Goal: Information Seeking & Learning: Learn about a topic

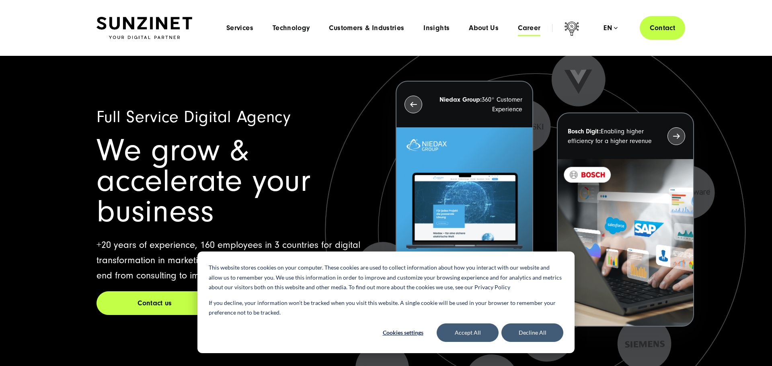
click at [530, 30] on span "Career" at bounding box center [529, 28] width 23 height 8
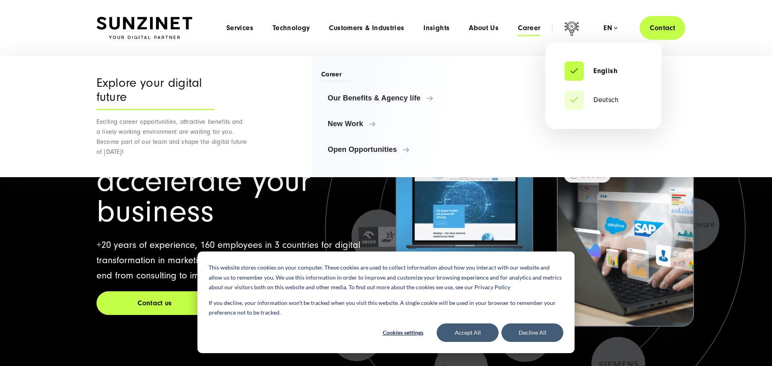
click at [614, 27] on div "en" at bounding box center [610, 28] width 14 height 8
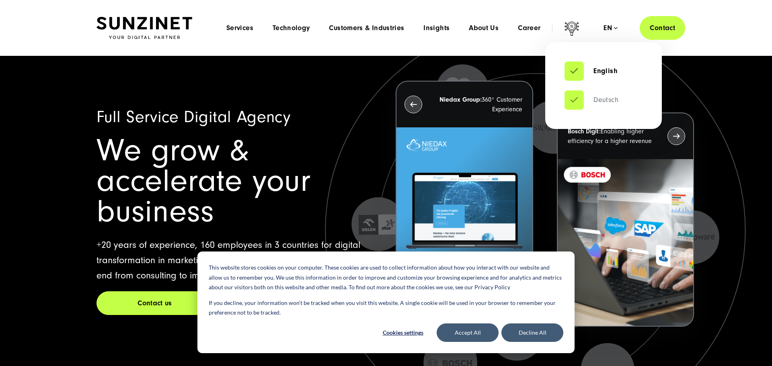
click at [601, 101] on link "Deutsch" at bounding box center [591, 100] width 54 height 8
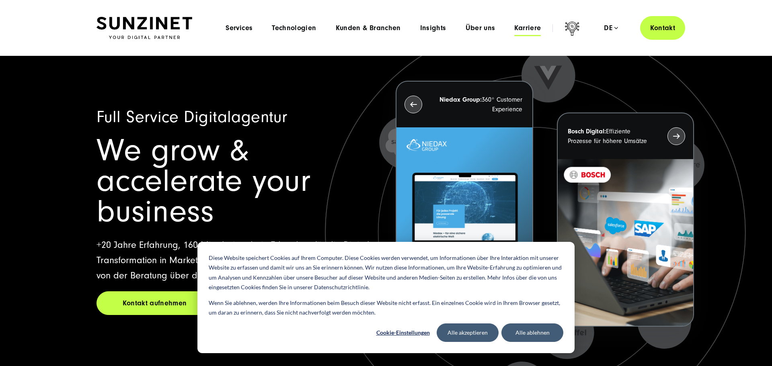
click at [527, 27] on span "Karriere" at bounding box center [527, 28] width 27 height 8
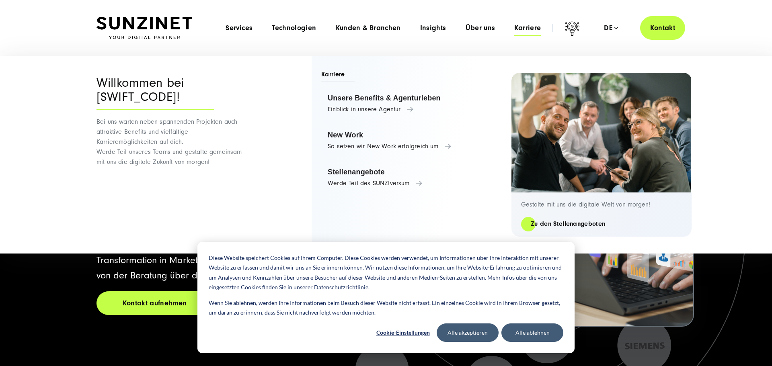
click at [532, 29] on span "Karriere" at bounding box center [527, 28] width 27 height 8
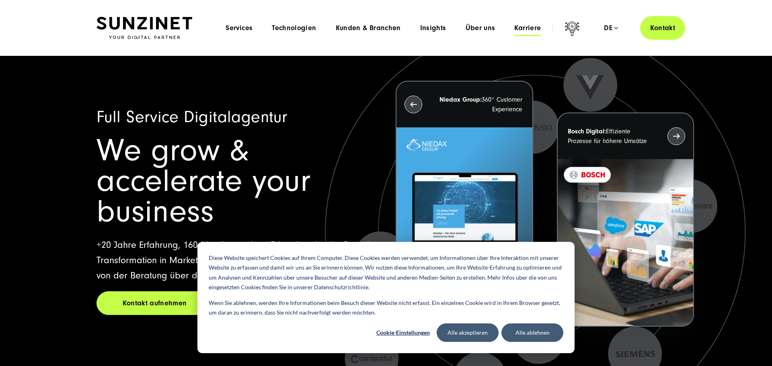
click at [532, 29] on span "Karriere" at bounding box center [527, 28] width 27 height 8
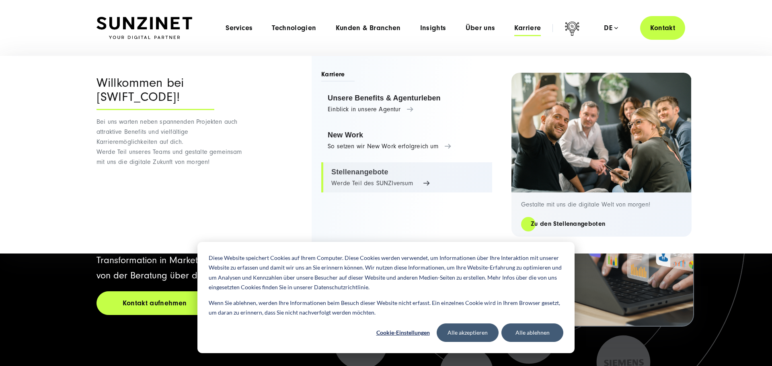
click at [360, 170] on link "Stellenangebote Werde Teil des SUNZIversum" at bounding box center [406, 177] width 171 height 31
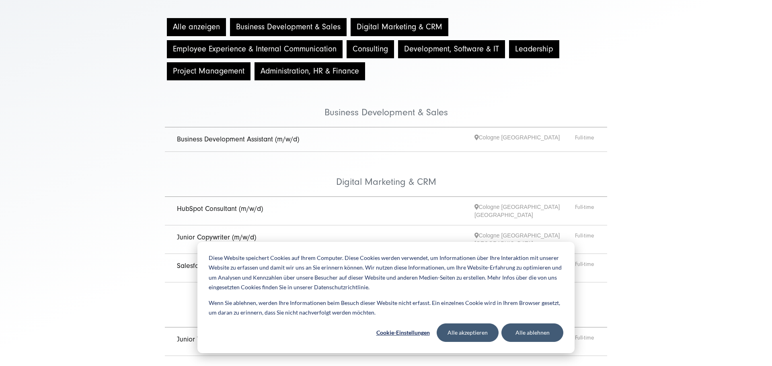
scroll to position [114, 0]
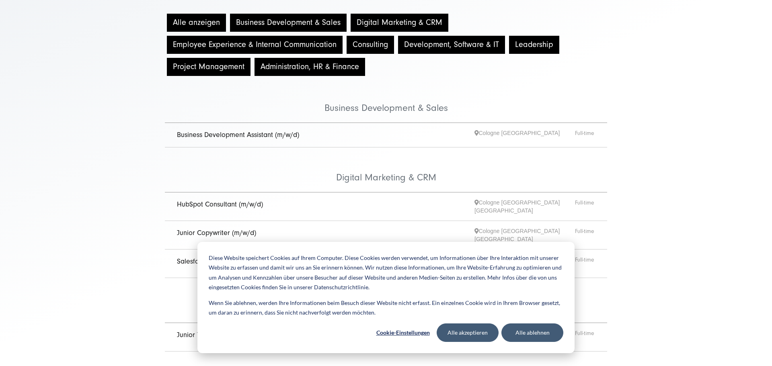
click at [223, 229] on link "Junior Copywriter (m/w/d)" at bounding box center [216, 233] width 79 height 8
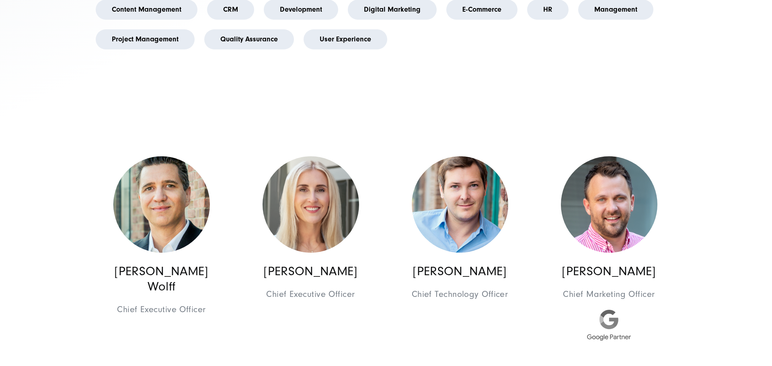
scroll to position [340, 1]
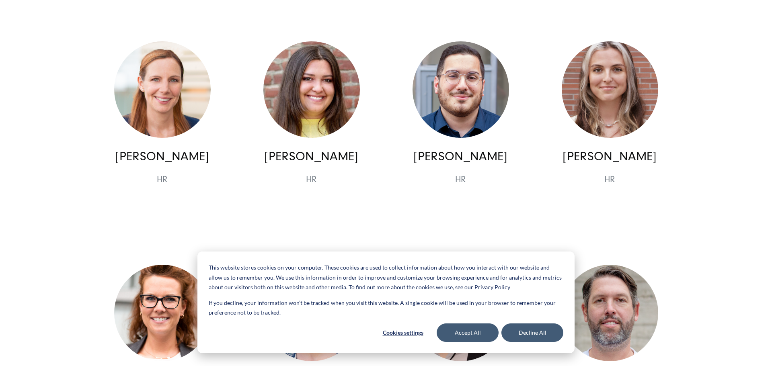
scroll to position [4126, 0]
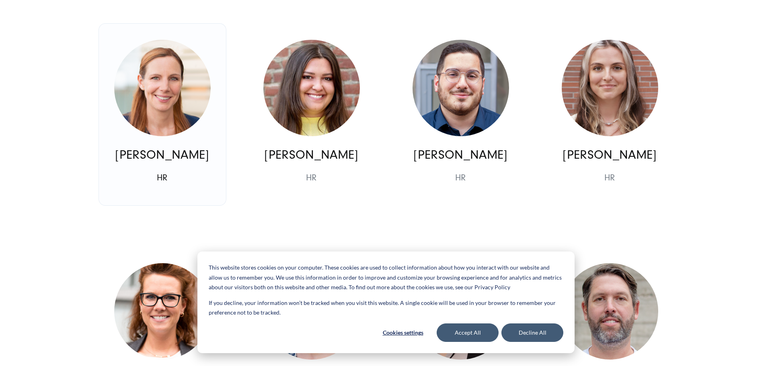
click at [172, 62] on img at bounding box center [162, 104] width 96 height 129
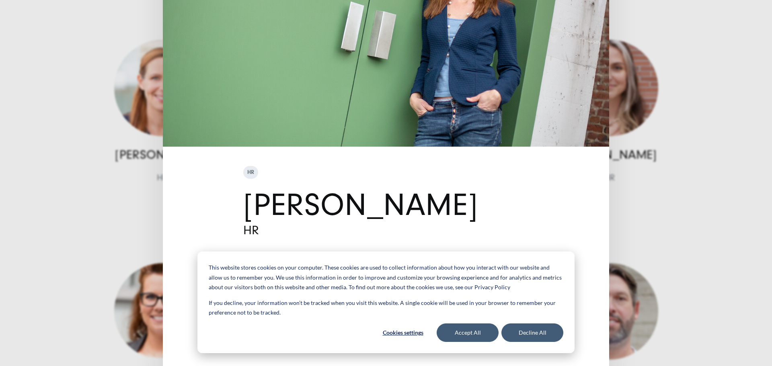
scroll to position [134, 0]
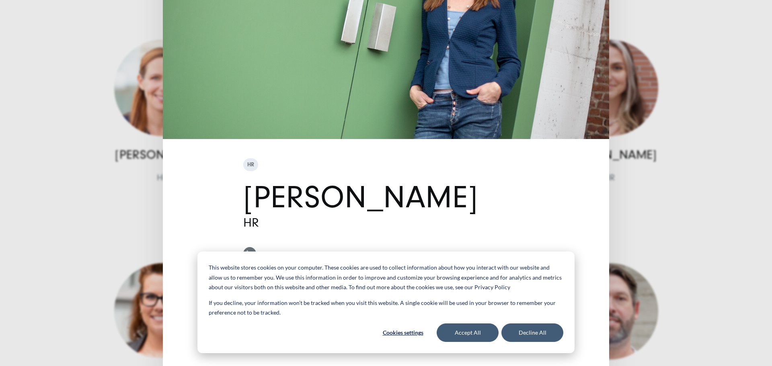
click at [249, 252] on img at bounding box center [249, 253] width 6 height 6
